Goal: Task Accomplishment & Management: Manage account settings

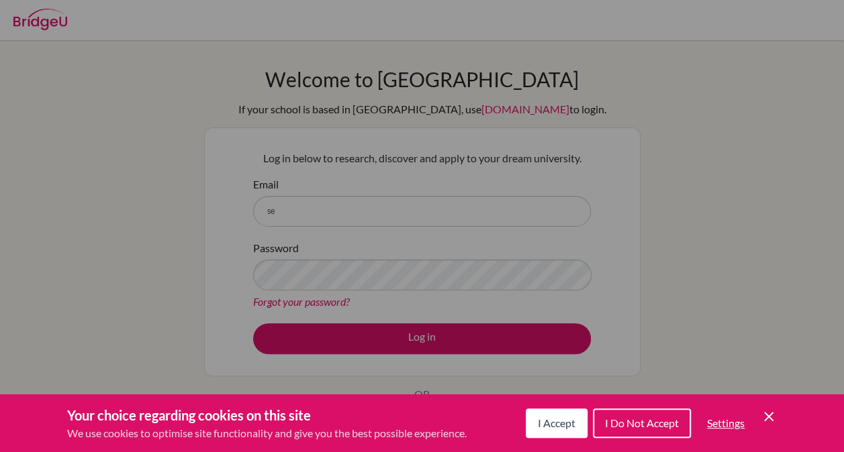
click at [770, 419] on icon "Save and close" at bounding box center [768, 416] width 9 height 9
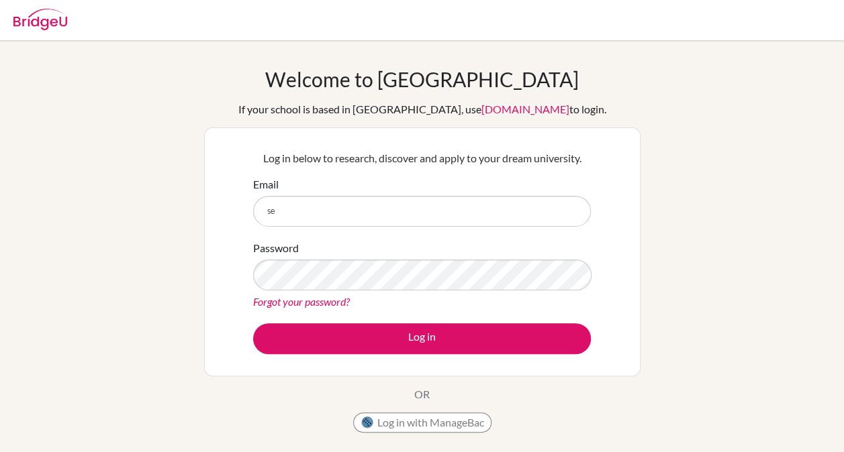
click at [362, 229] on form "Email se Password Forgot your password? Log in" at bounding box center [422, 265] width 338 height 178
click at [354, 217] on input "se" at bounding box center [422, 211] width 338 height 31
type input "sehamalhamed516@gmail.com"
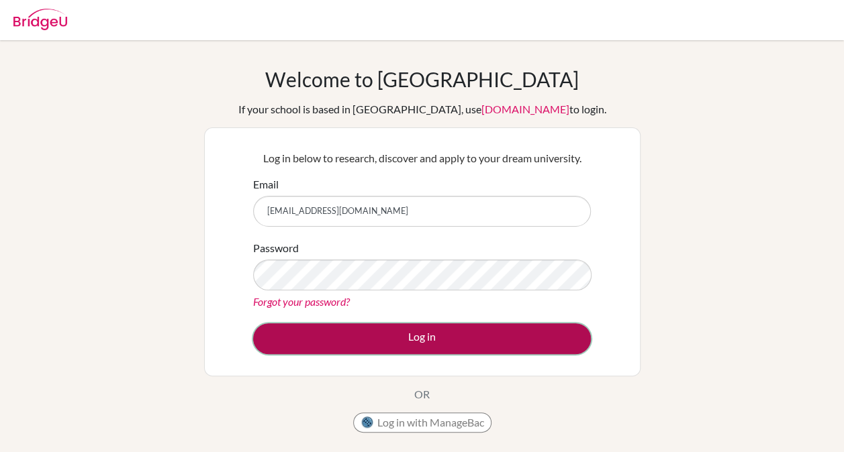
click at [405, 341] on button "Log in" at bounding box center [422, 338] width 338 height 31
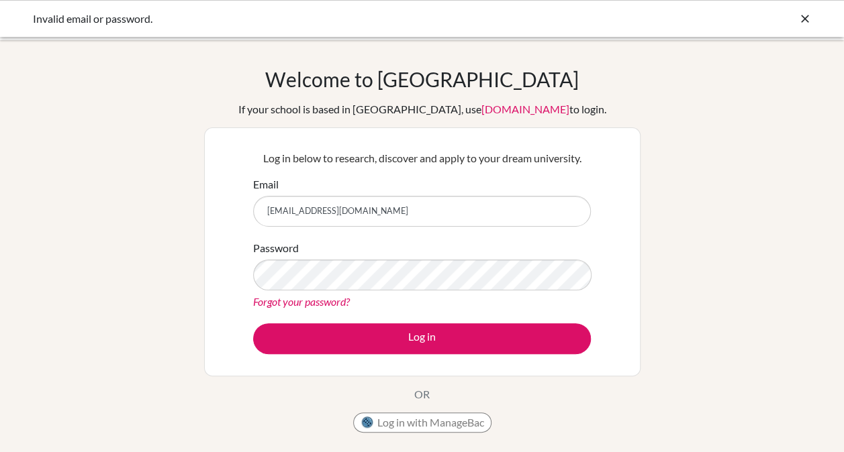
click at [397, 215] on input "[EMAIL_ADDRESS][DOMAIN_NAME]" at bounding box center [422, 211] width 338 height 31
type input "s"
type input "seham.izzat@summitschool.ae"
click at [340, 294] on div "Forgot your password?" at bounding box center [422, 302] width 338 height 16
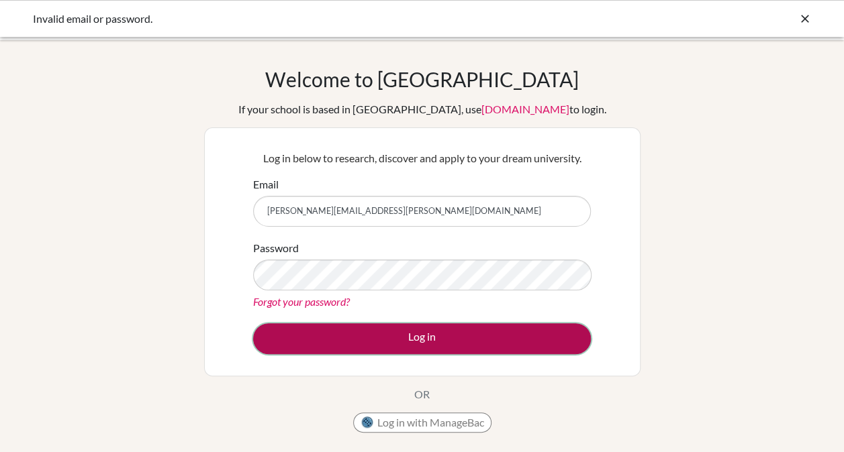
click at [363, 333] on button "Log in" at bounding box center [422, 338] width 338 height 31
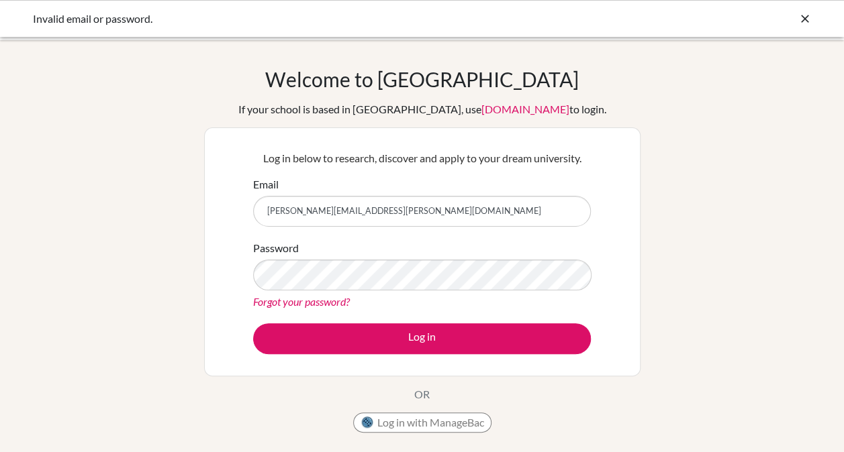
click at [307, 305] on link "Forgot your password?" at bounding box center [301, 301] width 97 height 13
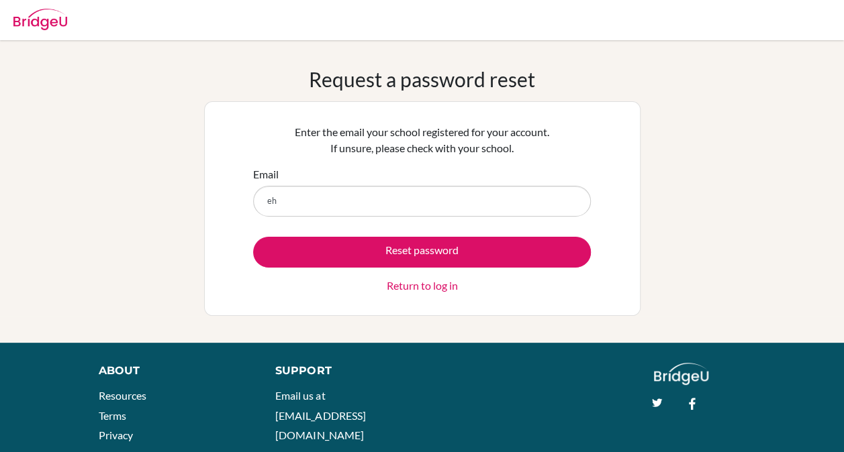
type input "e"
type input "seham.izzat@summitschool.ae"
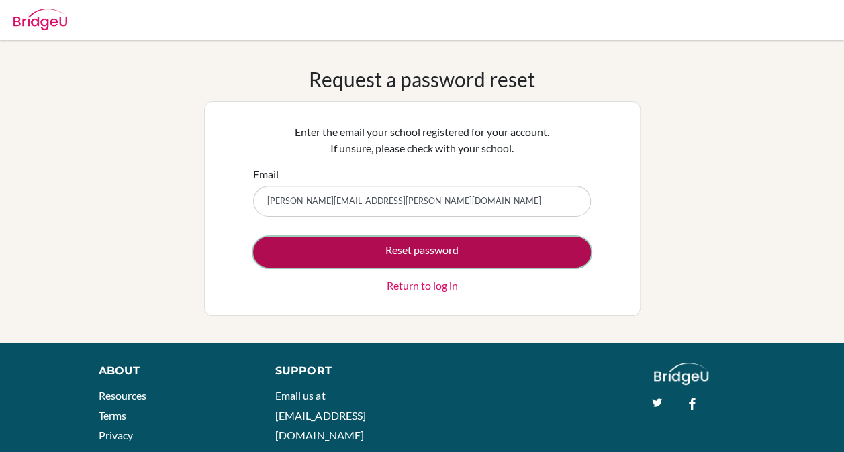
click at [330, 255] on button "Reset password" at bounding box center [422, 252] width 338 height 31
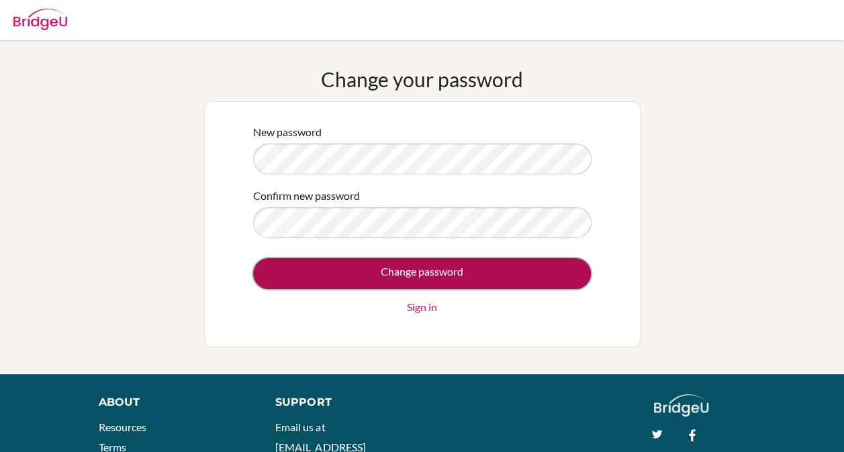
click at [432, 268] on input "Change password" at bounding box center [422, 273] width 338 height 31
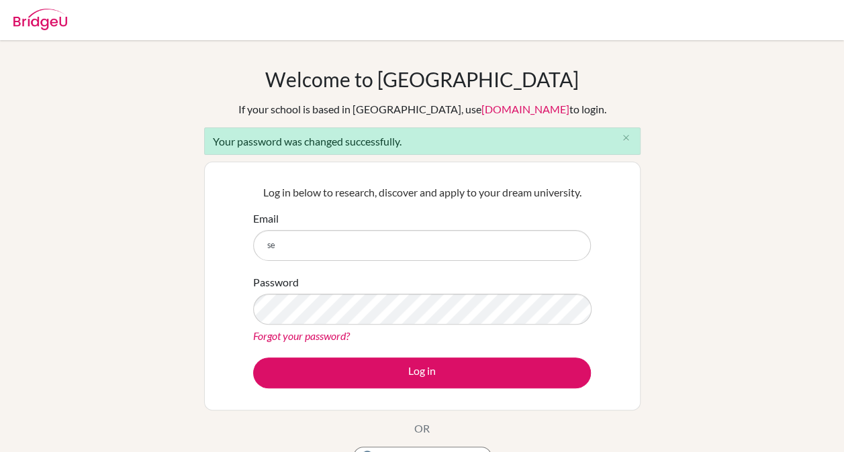
type input "[PERSON_NAME][EMAIL_ADDRESS][PERSON_NAME][DOMAIN_NAME]"
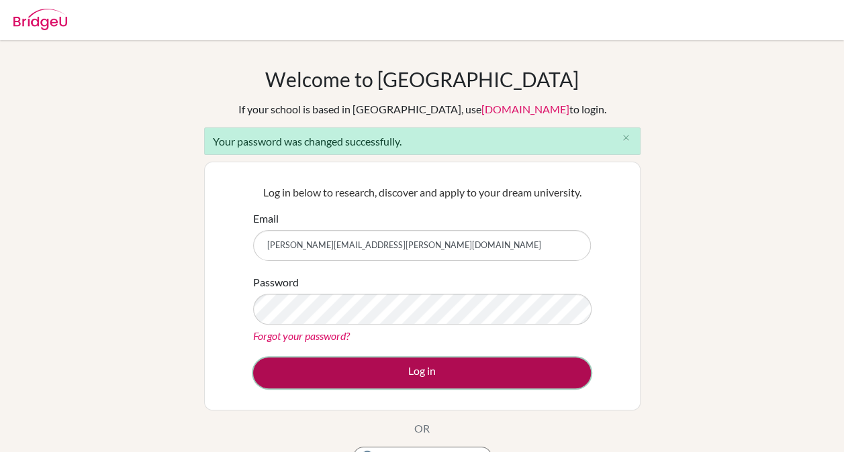
click at [411, 367] on button "Log in" at bounding box center [422, 373] width 338 height 31
